Goal: Transaction & Acquisition: Purchase product/service

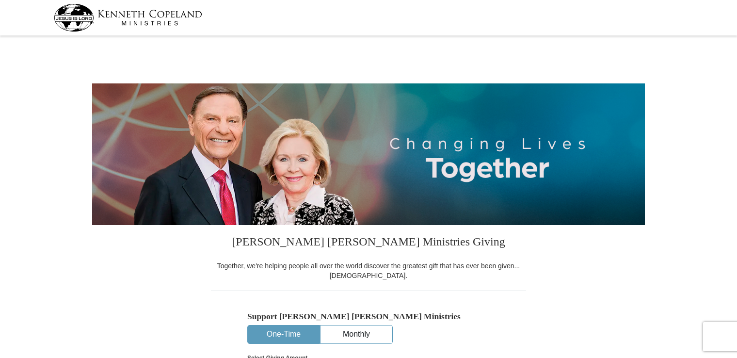
select select "FL"
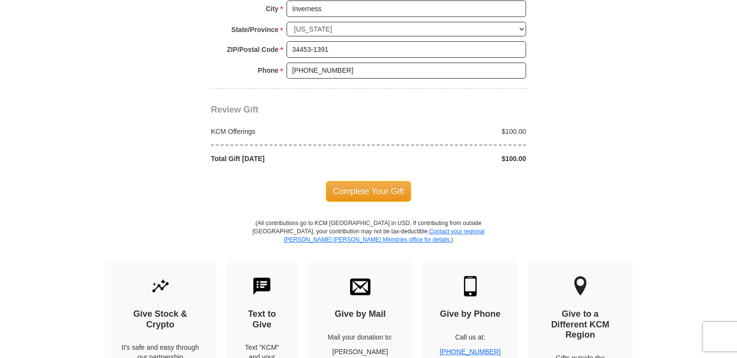
scroll to position [822, 0]
click at [374, 186] on span "Complete Your Gift" at bounding box center [369, 190] width 86 height 20
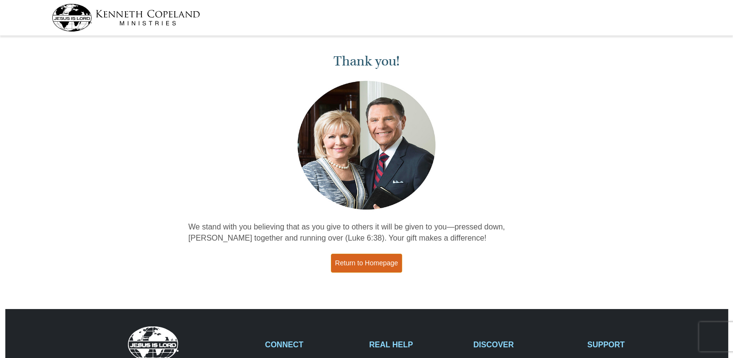
click at [366, 265] on link "Return to Homepage" at bounding box center [367, 263] width 72 height 19
